Goal: Information Seeking & Learning: Find specific fact

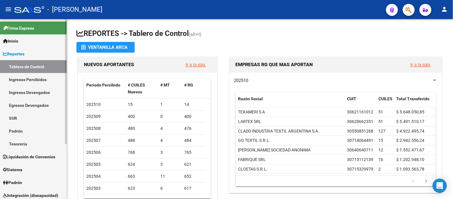
click at [34, 54] on link "Reportes" at bounding box center [33, 53] width 67 height 13
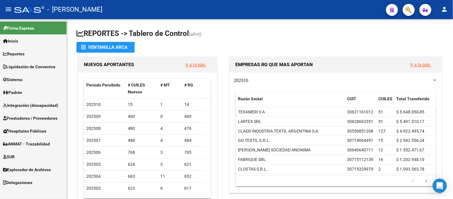
click at [42, 64] on span "Liquidación de Convenios" at bounding box center [29, 66] width 52 height 7
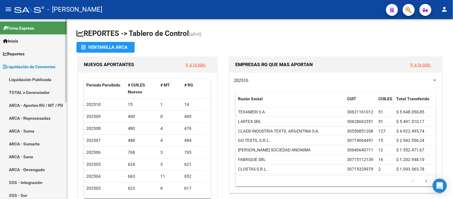
click at [35, 64] on span "Liquidación de Convenios" at bounding box center [29, 66] width 52 height 7
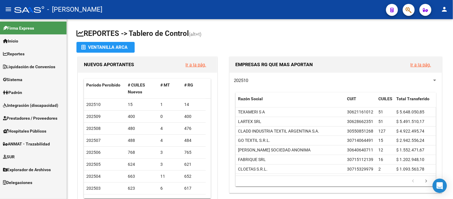
click at [28, 91] on link "Padrón" at bounding box center [33, 92] width 67 height 13
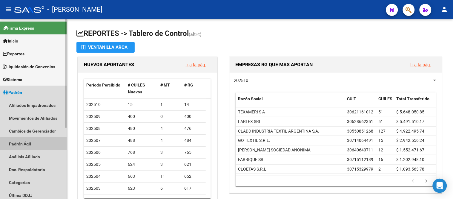
click at [35, 146] on link "Padrón Ágil" at bounding box center [33, 143] width 67 height 13
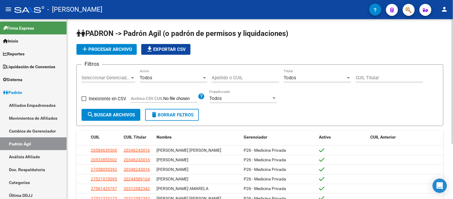
click at [118, 76] on span "Seleccionar Gerenciador" at bounding box center [106, 77] width 48 height 5
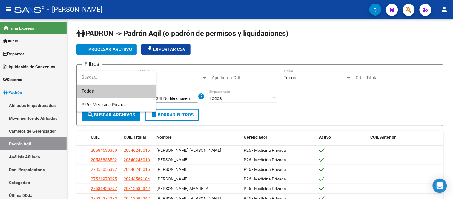
click at [220, 78] on div at bounding box center [226, 99] width 453 height 199
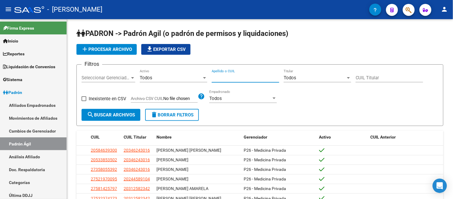
click at [220, 78] on input "Apellido o CUIL" at bounding box center [246, 77] width 68 height 5
paste input "58360466"
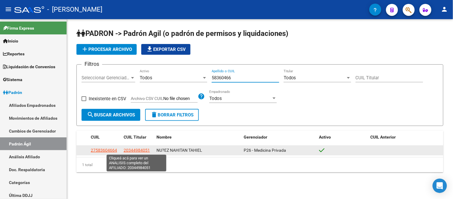
type input "58360466"
drag, startPoint x: 127, startPoint y: 151, endPoint x: 146, endPoint y: 151, distance: 19.1
click at [146, 151] on span "20344984051" at bounding box center [137, 150] width 26 height 5
copy span "34498405"
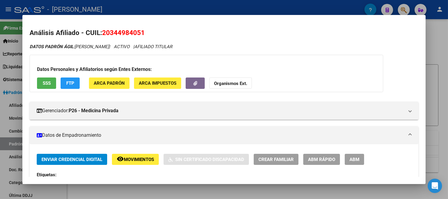
drag, startPoint x: 108, startPoint y: 31, endPoint x: 139, endPoint y: 34, distance: 30.9
click at [139, 34] on span "20344984051" at bounding box center [123, 33] width 43 height 8
copy span "34498405"
click at [442, 56] on div at bounding box center [224, 99] width 448 height 199
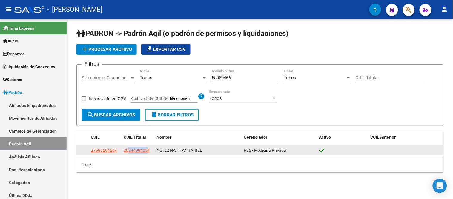
click at [119, 151] on datatable-body-cell "27583604664" at bounding box center [104, 149] width 33 height 9
click at [113, 150] on span "27583604664" at bounding box center [104, 150] width 26 height 5
type textarea "27583604664"
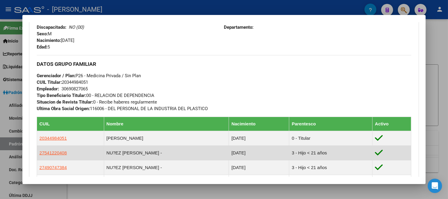
scroll to position [253, 0]
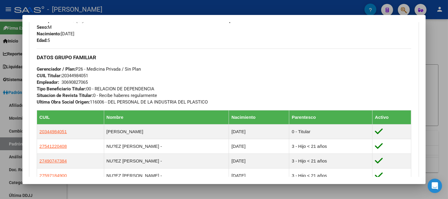
drag, startPoint x: 35, startPoint y: 56, endPoint x: 225, endPoint y: 96, distance: 193.6
click at [225, 96] on div "Enviar Credencial Digital remove_red_eye Movimientos Sin Certificado Discapacid…" at bounding box center [224, 104] width 375 height 406
copy div "DATOS DEL AFILIADO Apellido: NU?EZ NAHITAN TAHIEL CUIL: 27583604664 Documento: …"
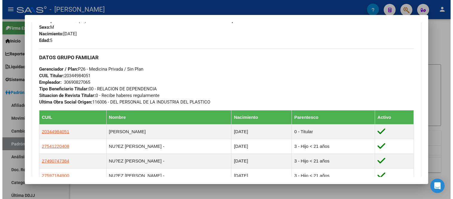
scroll to position [353, 0]
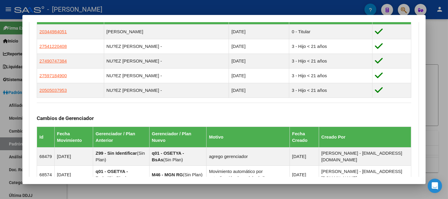
click at [6, 34] on div at bounding box center [224, 99] width 448 height 199
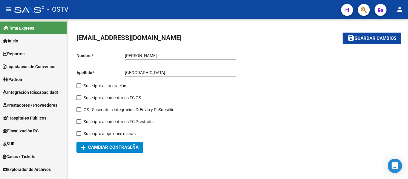
click at [25, 164] on link "Explorador de Archivos" at bounding box center [33, 169] width 67 height 13
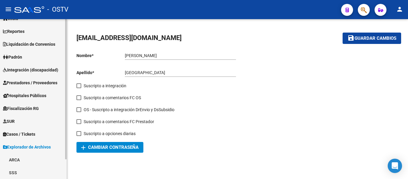
click at [24, 170] on link "SSS" at bounding box center [33, 172] width 67 height 13
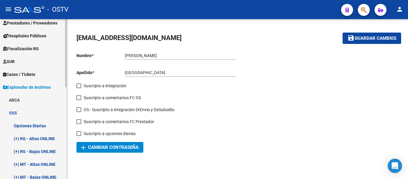
scroll to position [142, 0]
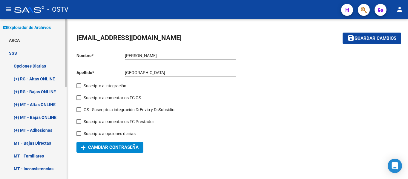
click at [40, 96] on link "(+) RG - Bajas ONLINE" at bounding box center [33, 91] width 67 height 13
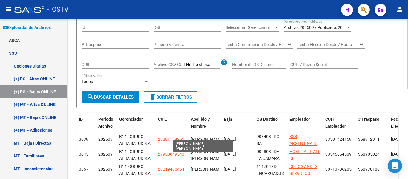
scroll to position [30, 0]
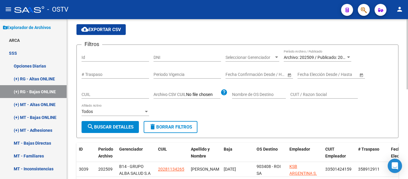
click at [111, 33] on button "cloud_download Exportar CSV" at bounding box center [100, 29] width 49 height 11
click at [308, 56] on span "Archivo: 202509 / Publicado: 202508" at bounding box center [318, 57] width 68 height 5
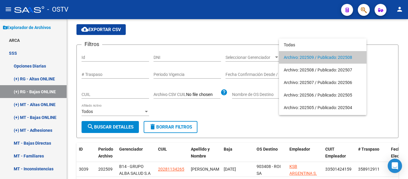
click at [289, 129] on div at bounding box center [204, 89] width 408 height 179
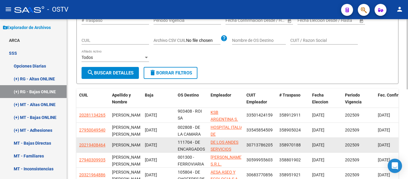
scroll to position [54, 0]
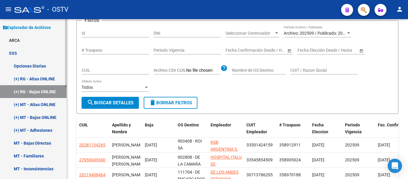
click at [39, 119] on link "(+) MT - Bajas ONLINE" at bounding box center [33, 117] width 67 height 13
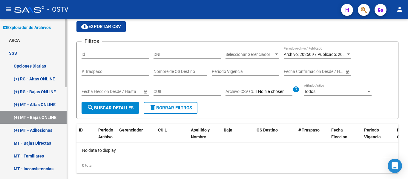
scroll to position [46, 0]
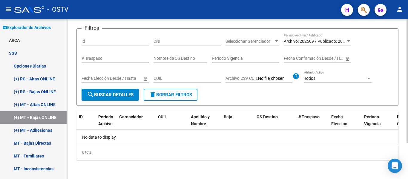
click at [178, 161] on div "Instructivo SSS Archivos MT / PD Ir al importador de Bajas Online MT... EXPLORA…" at bounding box center [237, 76] width 341 height 206
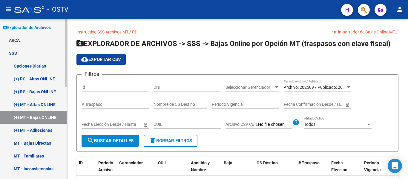
scroll to position [52, 0]
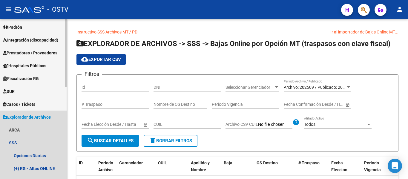
click at [34, 114] on span "Explorador de Archivos" at bounding box center [27, 117] width 48 height 7
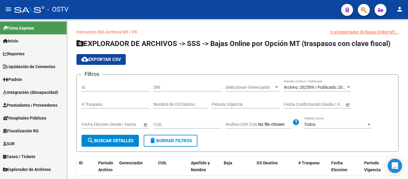
scroll to position [0, 0]
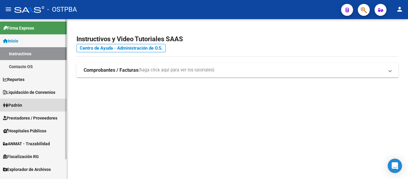
click at [44, 108] on link "Padrón" at bounding box center [33, 105] width 67 height 13
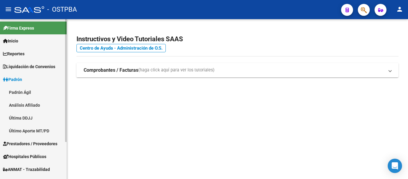
click at [28, 93] on link "Padrón Ágil" at bounding box center [33, 92] width 67 height 13
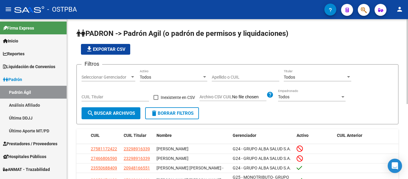
click at [241, 75] on input "Apellido o CUIL" at bounding box center [246, 77] width 68 height 5
paste input "27500758193"
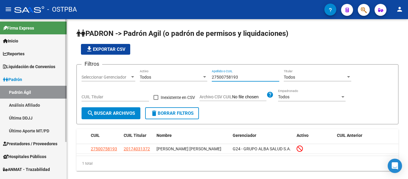
scroll to position [48, 0]
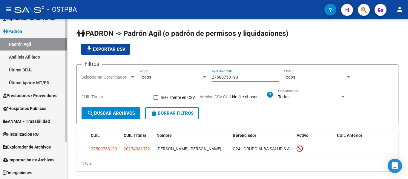
type input "27500758193"
click at [41, 144] on span "Explorador de Archivos" at bounding box center [27, 147] width 48 height 7
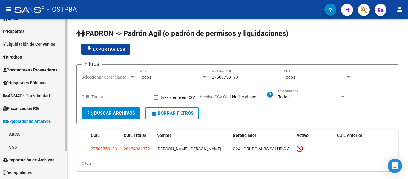
scroll to position [22, 0]
click at [36, 136] on link "ARCA" at bounding box center [33, 134] width 67 height 13
click at [39, 148] on link "DDJJ / Nóminas Detalles" at bounding box center [33, 146] width 67 height 13
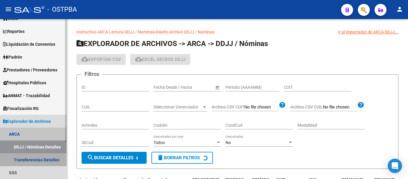
click at [39, 156] on link "Transferencias Detalles" at bounding box center [33, 159] width 67 height 13
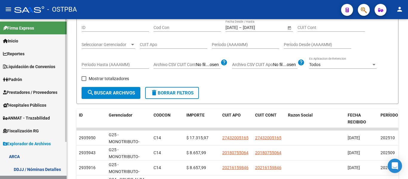
drag, startPoint x: 21, startPoint y: 76, endPoint x: 25, endPoint y: 82, distance: 7.5
click at [21, 76] on link "Padrón" at bounding box center [33, 79] width 67 height 13
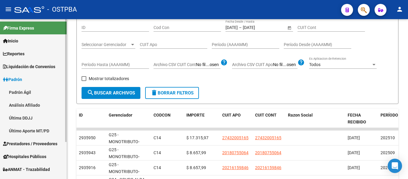
click at [28, 91] on link "Padrón Ágil" at bounding box center [33, 92] width 67 height 13
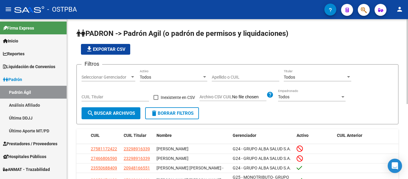
click at [229, 79] on input "Apellido o CUIL" at bounding box center [246, 77] width 68 height 5
paste input "20264574936"
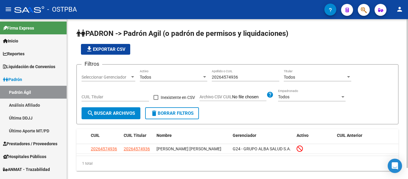
click at [224, 78] on input "20264574936" at bounding box center [246, 77] width 68 height 5
click at [223, 78] on input "20264574936" at bounding box center [246, 77] width 68 height 5
paste input "7498078341"
click at [245, 72] on div "27498078341 Apellido o CUIL" at bounding box center [246, 75] width 68 height 12
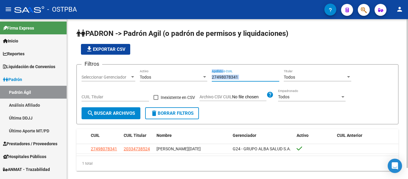
click at [245, 72] on div "27498078341 Apellido o CUIL" at bounding box center [246, 75] width 68 height 12
click at [245, 76] on input "27498078341" at bounding box center [246, 77] width 68 height 5
paste input "0255297504"
click at [226, 84] on div "20255297504 Apellido o CUIL" at bounding box center [246, 77] width 68 height 17
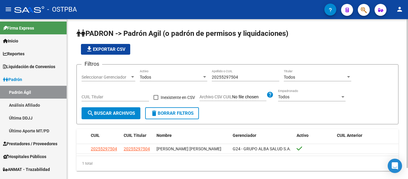
click at [228, 79] on input "20255297504" at bounding box center [246, 77] width 68 height 5
paste input "7946334931"
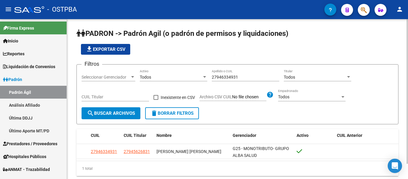
click at [237, 73] on div "27946334931 Apellido o CUIL" at bounding box center [246, 75] width 68 height 12
click at [237, 76] on input "27946334931" at bounding box center [246, 77] width 68 height 5
paste input "534717593"
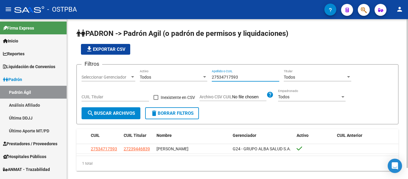
click at [252, 78] on input "27534717593" at bounding box center [246, 77] width 68 height 5
paste input "3378409144"
click at [228, 72] on div "23378409144 Apellido o CUIL" at bounding box center [246, 75] width 68 height 12
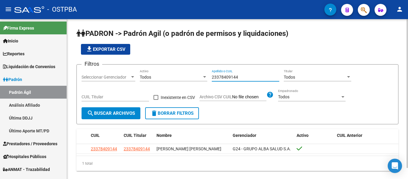
click at [228, 73] on div "23378409144 Apellido o CUIL" at bounding box center [246, 75] width 68 height 12
click at [230, 76] on input "23378409144" at bounding box center [246, 77] width 68 height 5
paste input "7398482765"
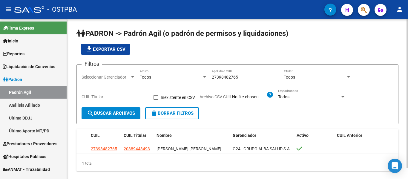
click at [234, 74] on div "27398482765 Apellido o CUIL" at bounding box center [246, 75] width 68 height 12
click at [234, 76] on input "27398482765" at bounding box center [246, 77] width 68 height 5
paste input "27464225949"
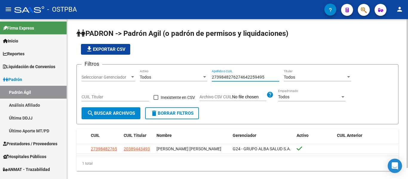
click at [233, 76] on input "2739848276274642259495" at bounding box center [246, 77] width 68 height 5
paste input "464225949"
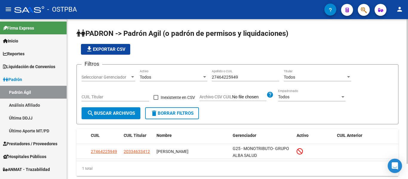
click at [218, 77] on input "27464225949" at bounding box center [246, 77] width 68 height 5
paste input "0297058607"
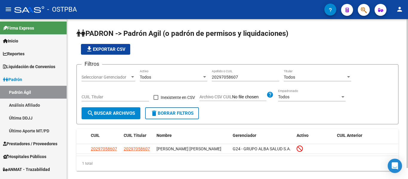
click at [249, 75] on input "20297058607" at bounding box center [246, 77] width 68 height 5
paste input "960365918"
click at [245, 78] on input "20960365918" at bounding box center [246, 77] width 68 height 5
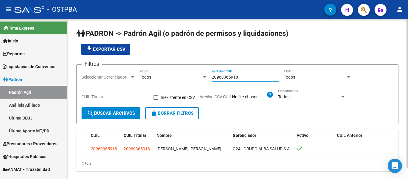
paste input "427263690"
click at [238, 79] on input "20427263690" at bounding box center [246, 77] width 68 height 5
paste input "301948124"
click at [231, 80] on div "20301948124 Apellido o CUIL" at bounding box center [246, 75] width 68 height 12
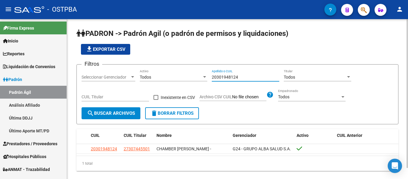
click at [231, 77] on input "20301948124" at bounding box center [246, 77] width 68 height 5
paste input "770056769"
click at [238, 78] on input "27700567694" at bounding box center [246, 77] width 68 height 5
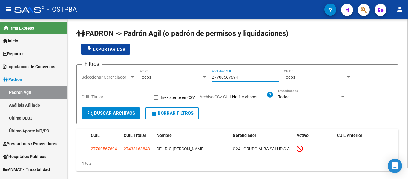
paste input "286909340"
click at [247, 76] on input "27286909340" at bounding box center [246, 77] width 68 height 5
paste input "415845117"
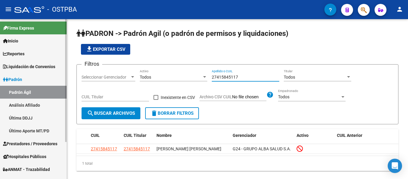
type input "27415845117"
